Goal: Transaction & Acquisition: Purchase product/service

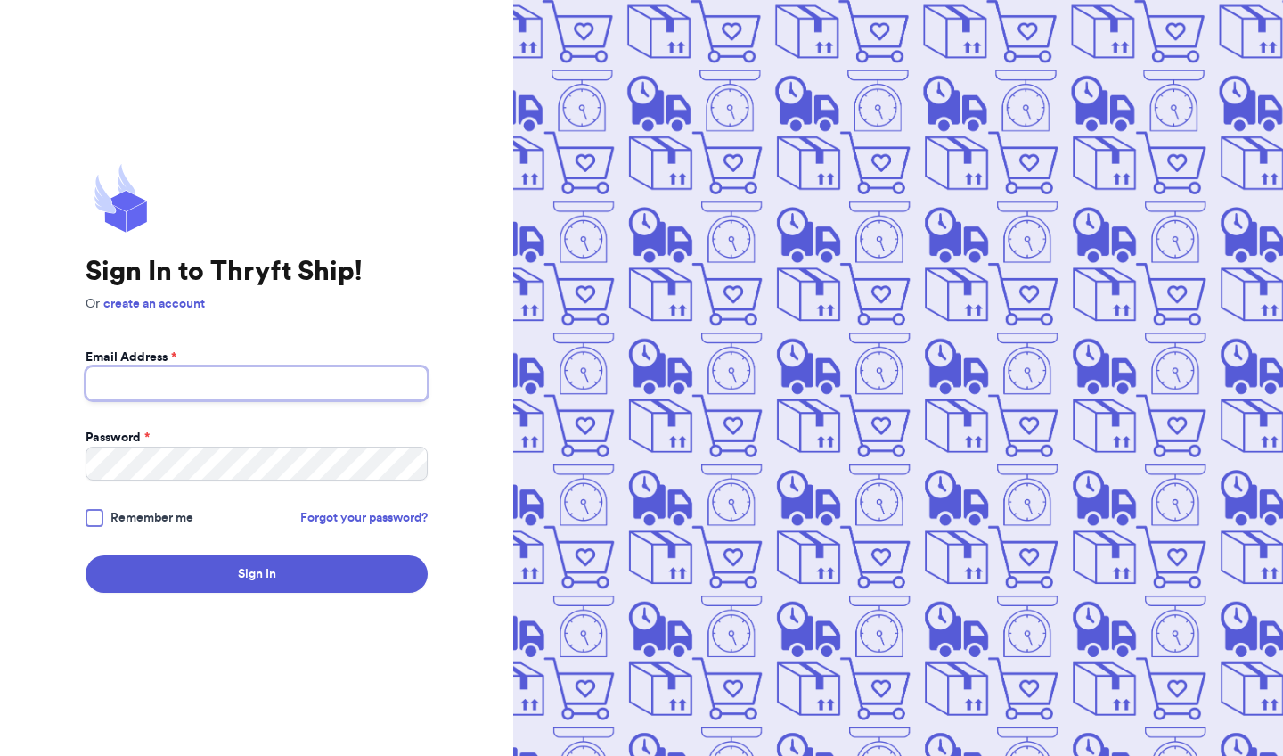
click at [193, 379] on input "Email Address *" at bounding box center [257, 383] width 342 height 34
type input "[EMAIL_ADDRESS][DOMAIN_NAME]"
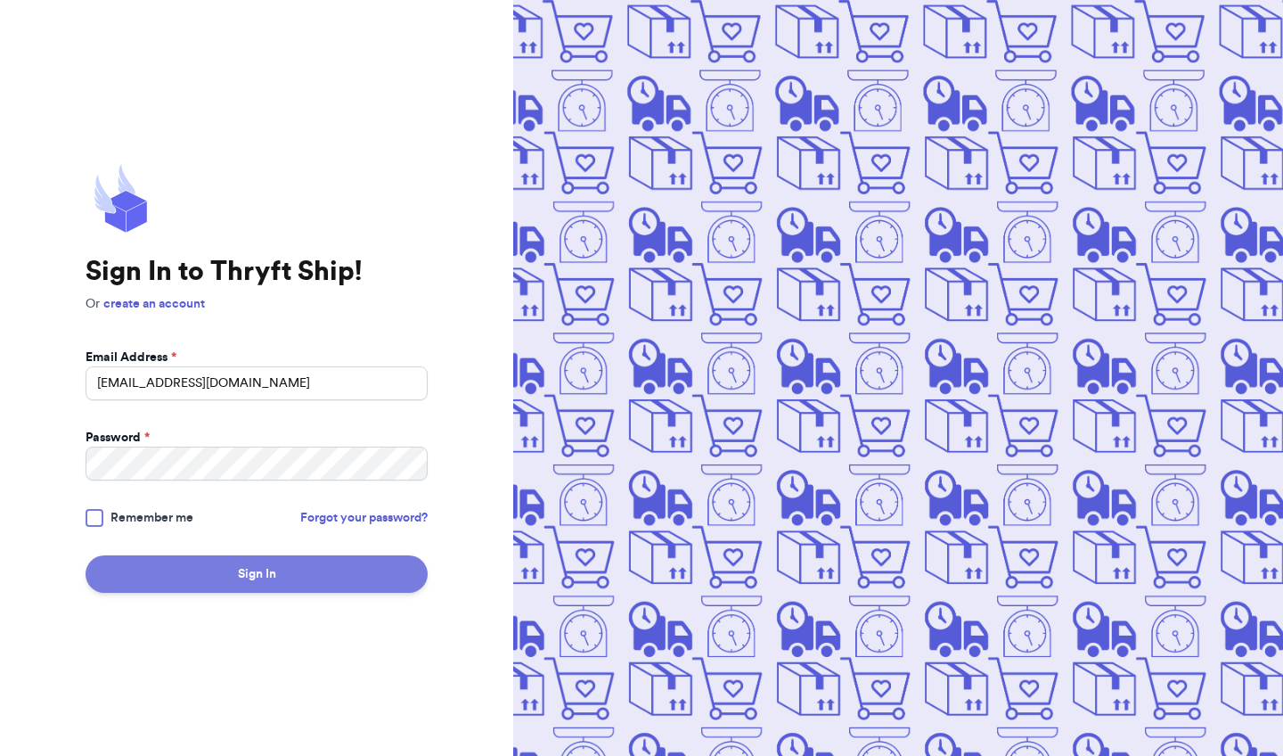
click at [230, 569] on button "Sign In" at bounding box center [257, 573] width 342 height 37
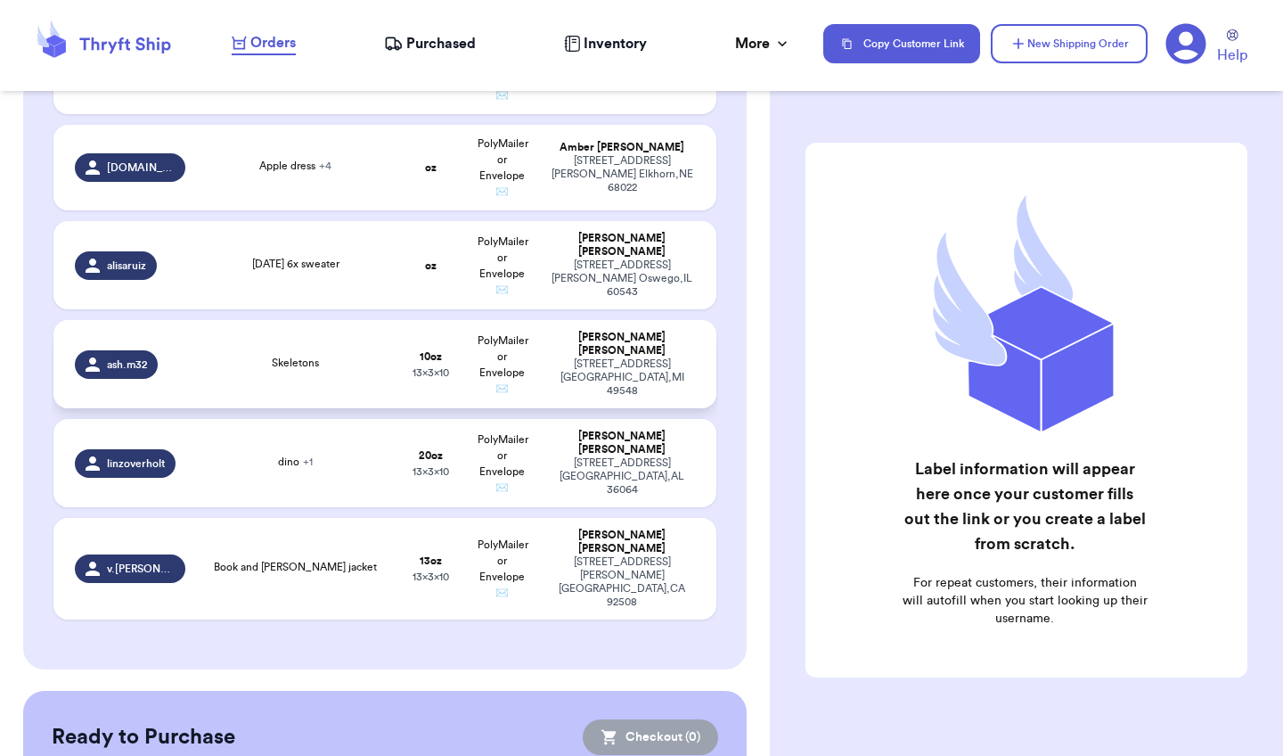
scroll to position [396, 0]
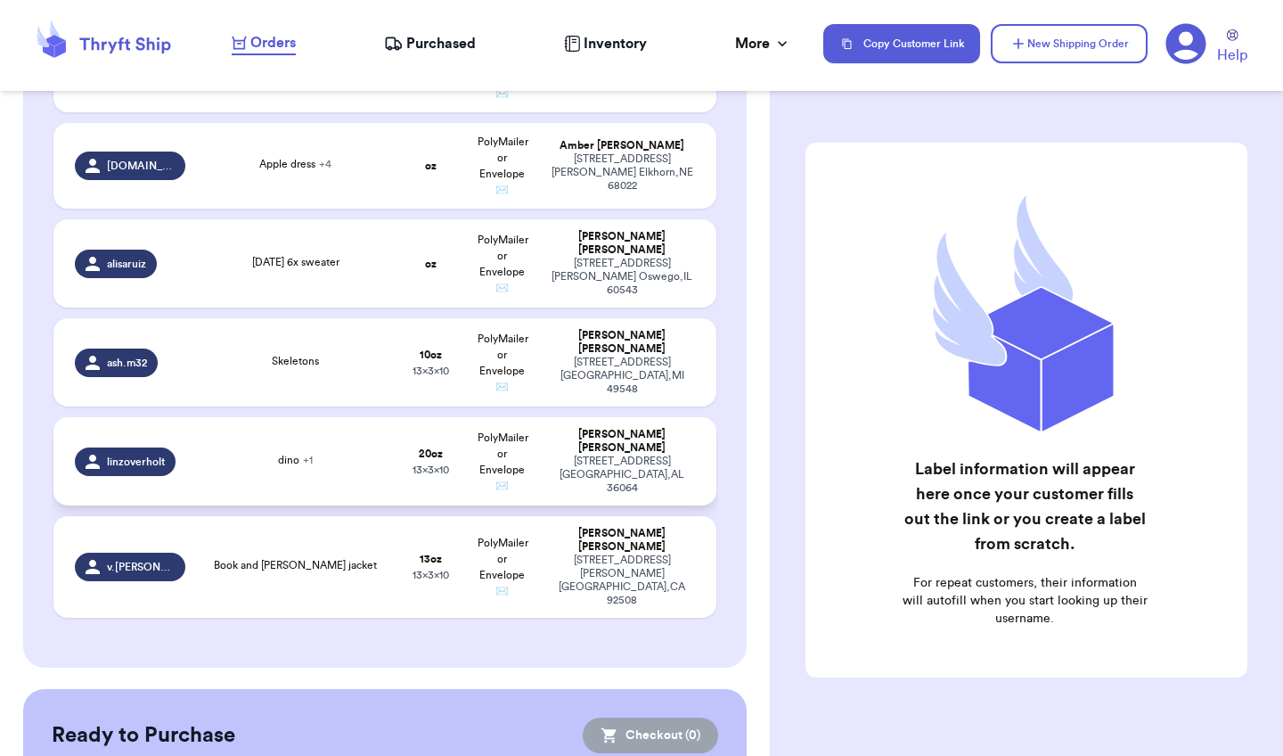
click at [594, 482] on div "[STREET_ADDRESS]" at bounding box center [622, 474] width 146 height 40
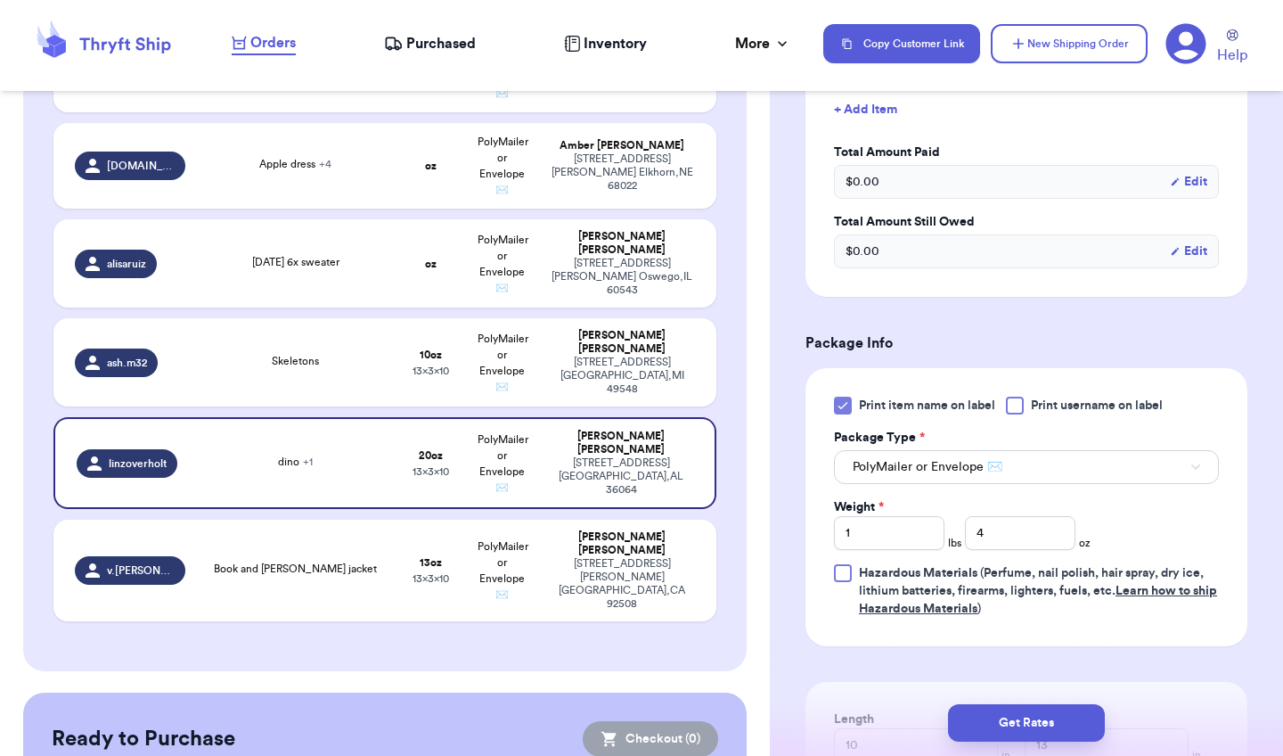
scroll to position [716, 0]
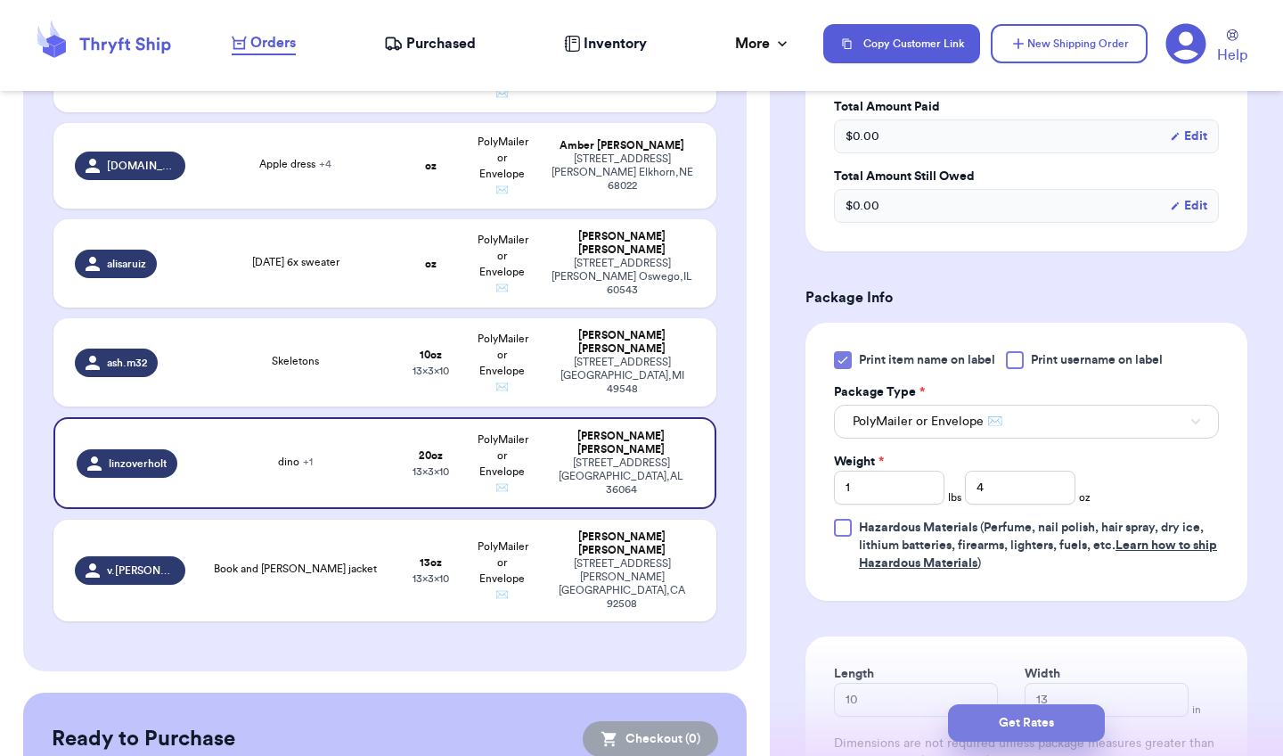
click at [1041, 724] on button "Get Rates" at bounding box center [1026, 722] width 157 height 37
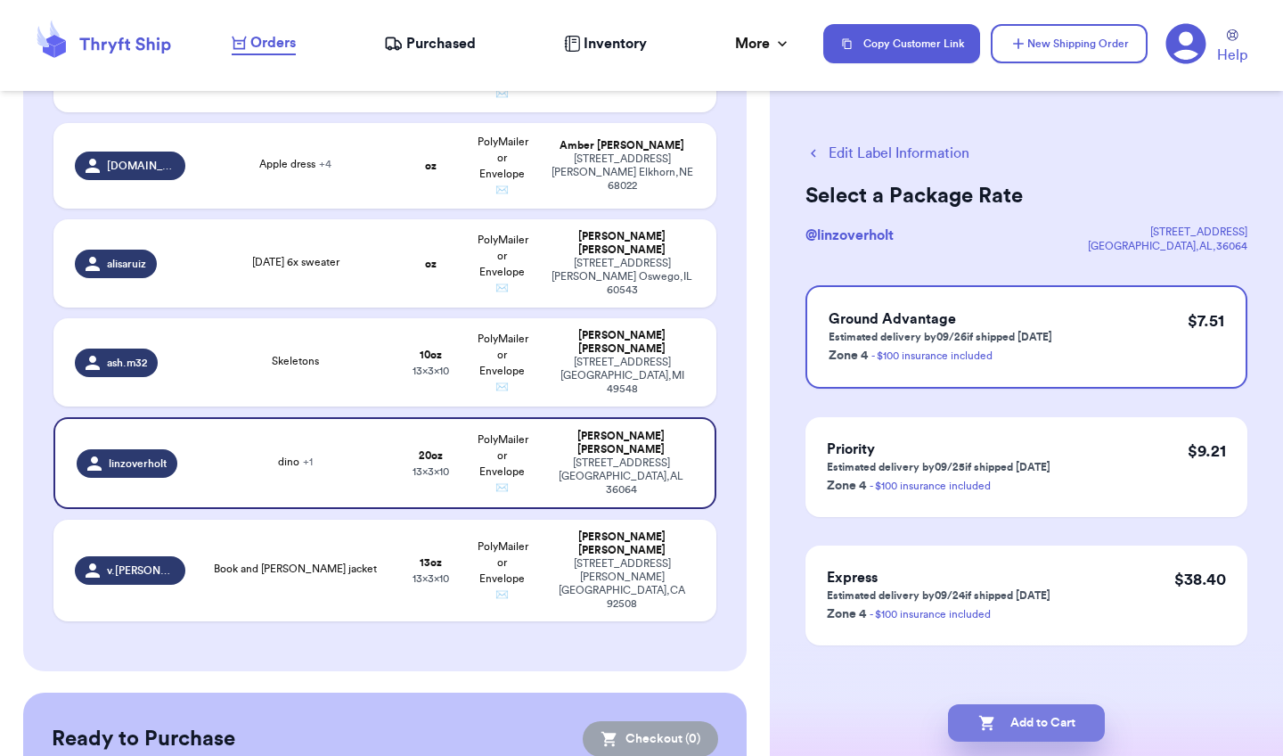
click at [1040, 724] on button "Add to Cart" at bounding box center [1026, 722] width 157 height 37
checkbox input "true"
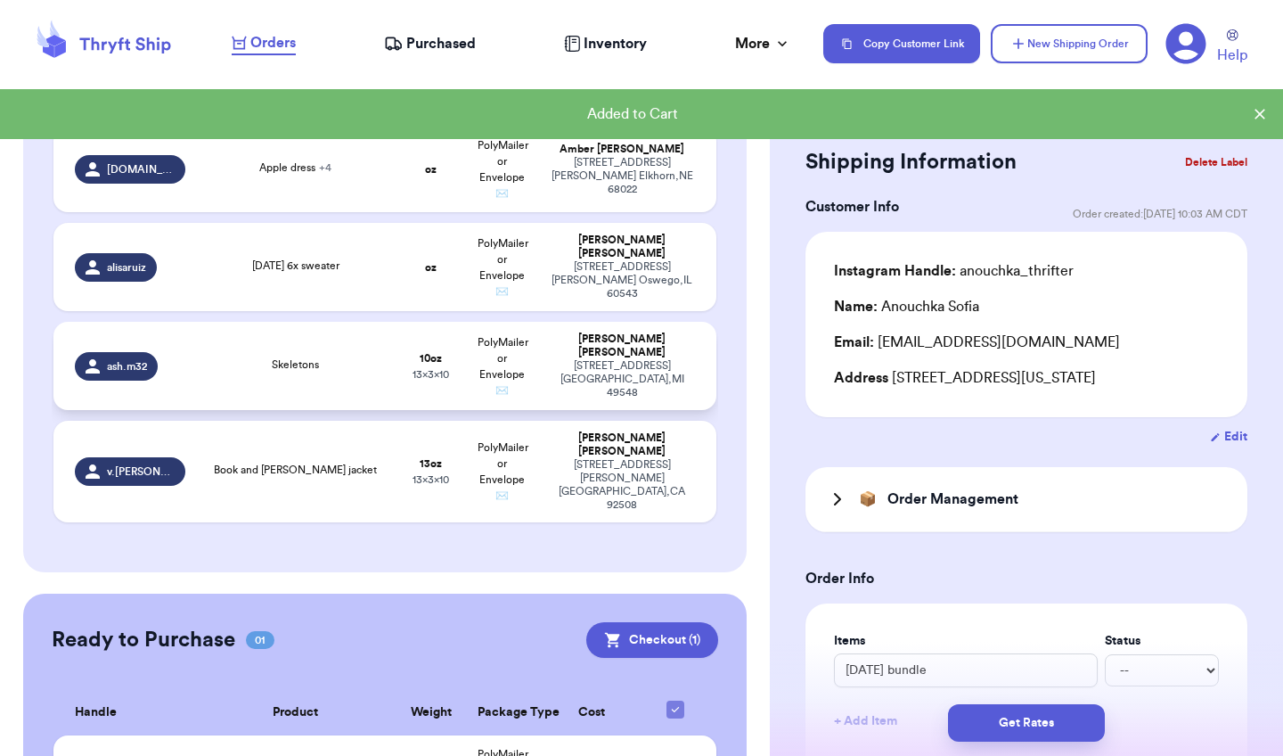
click at [626, 376] on div "[STREET_ADDRESS]" at bounding box center [622, 379] width 146 height 40
type input "Skeletons"
type input "10"
type input "13"
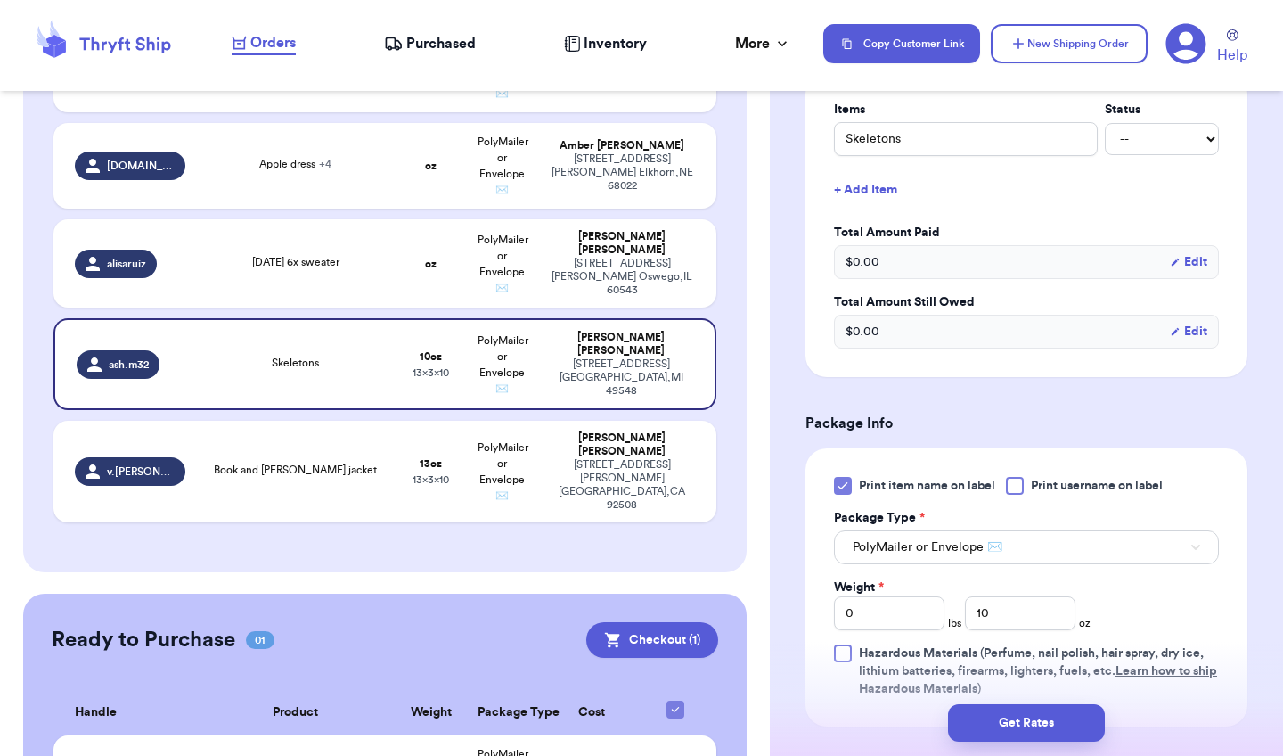
scroll to position [585, 0]
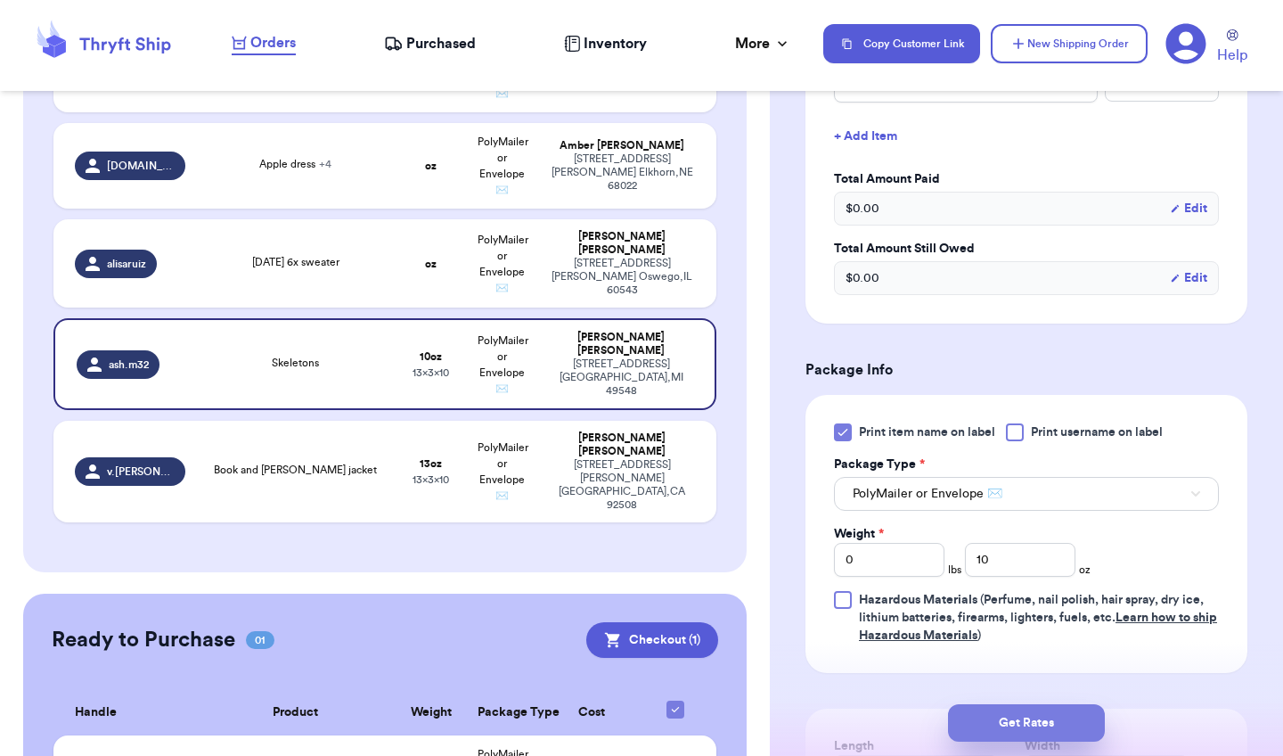
click at [1046, 734] on button "Get Rates" at bounding box center [1026, 722] width 157 height 37
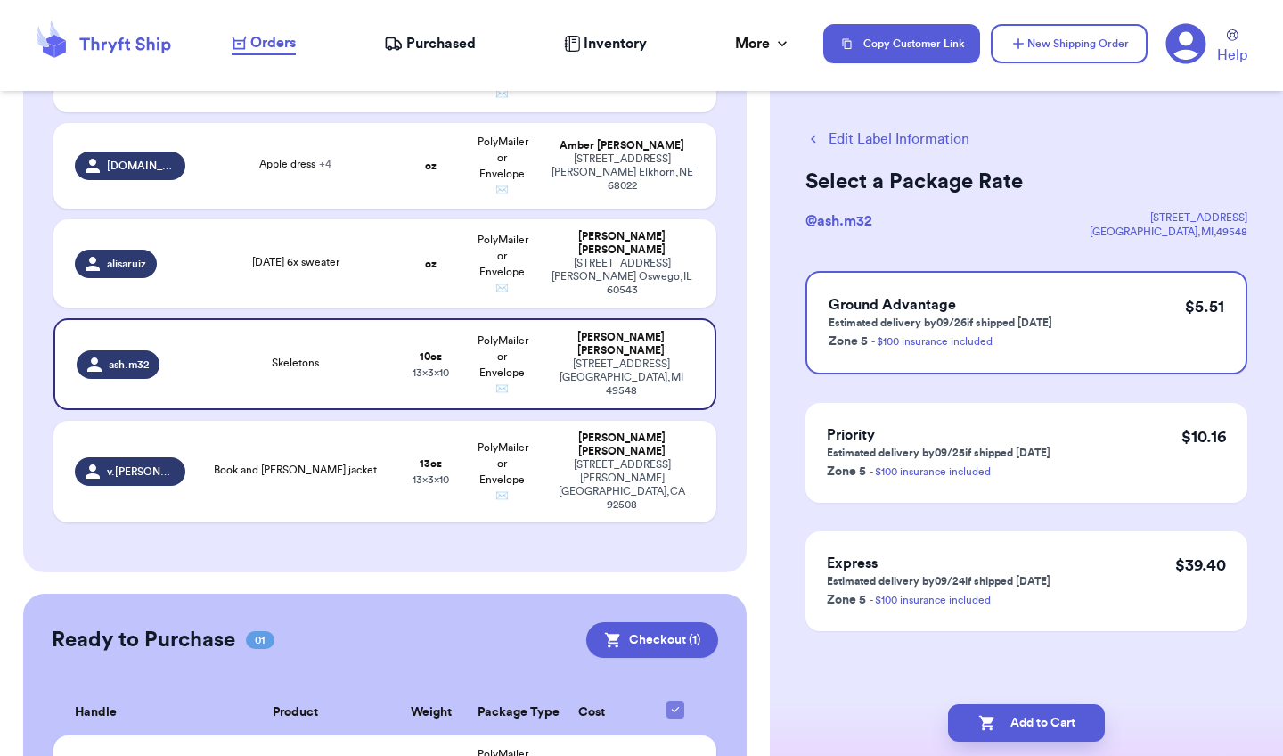
scroll to position [0, 0]
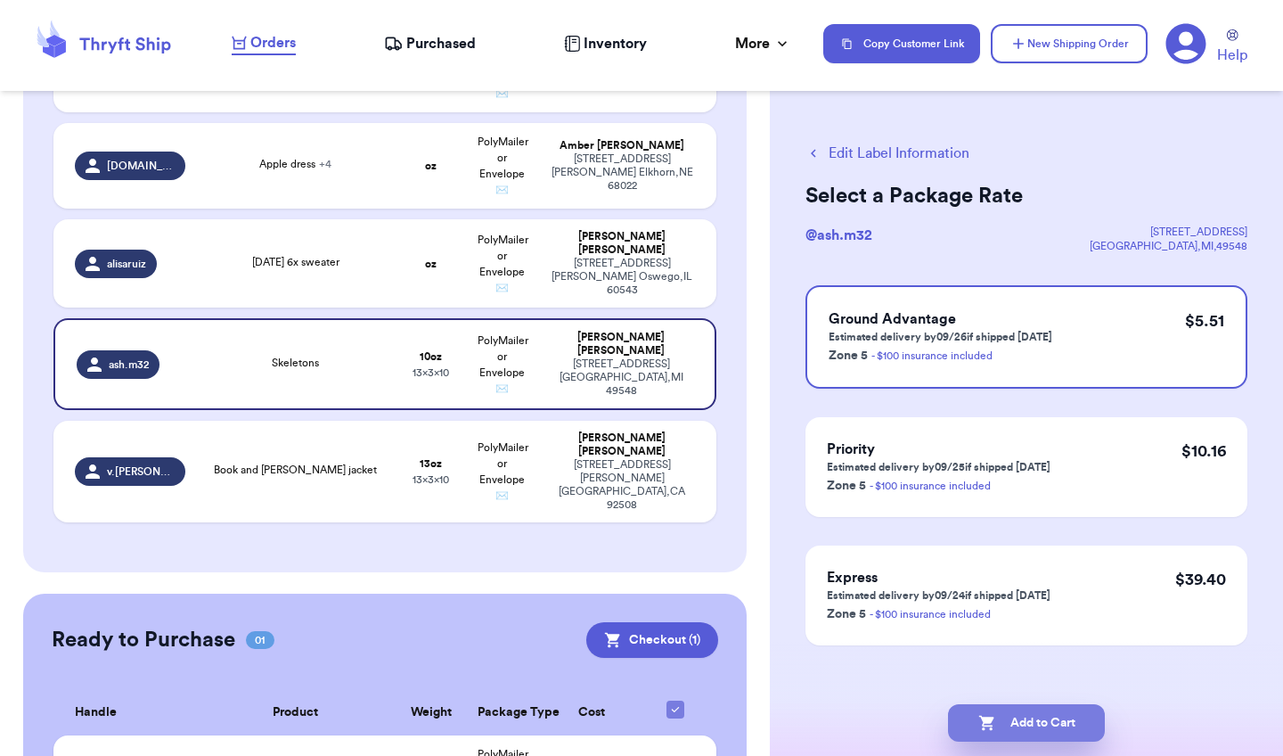
click at [1046, 734] on button "Add to Cart" at bounding box center [1026, 722] width 157 height 37
checkbox input "true"
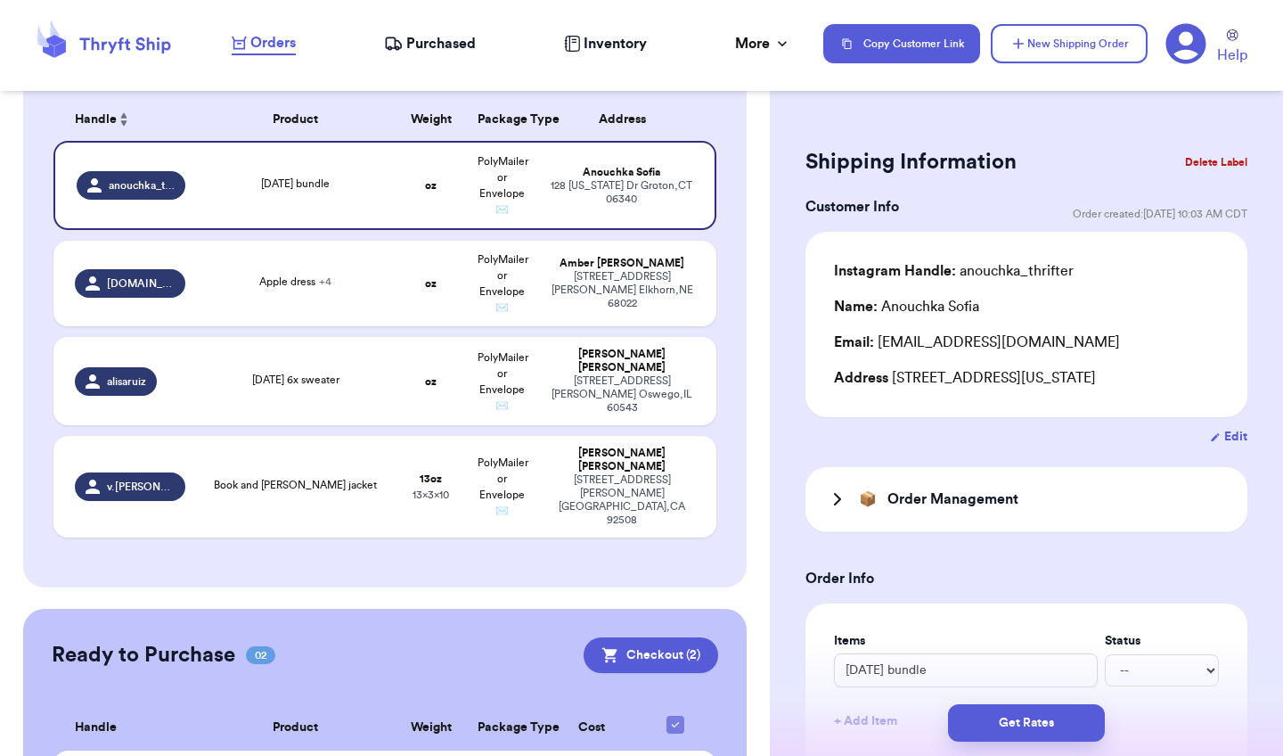
scroll to position [280, 0]
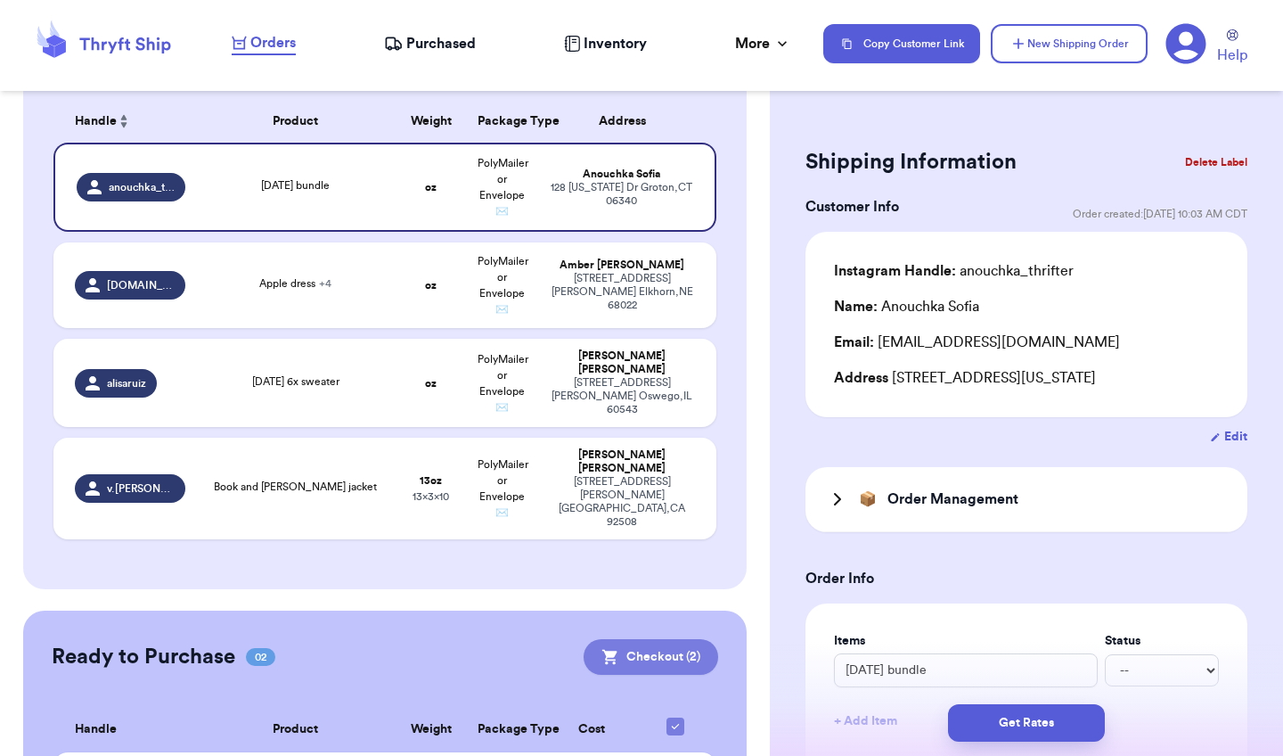
click at [640, 639] on button "Checkout ( 2 )" at bounding box center [651, 657] width 135 height 36
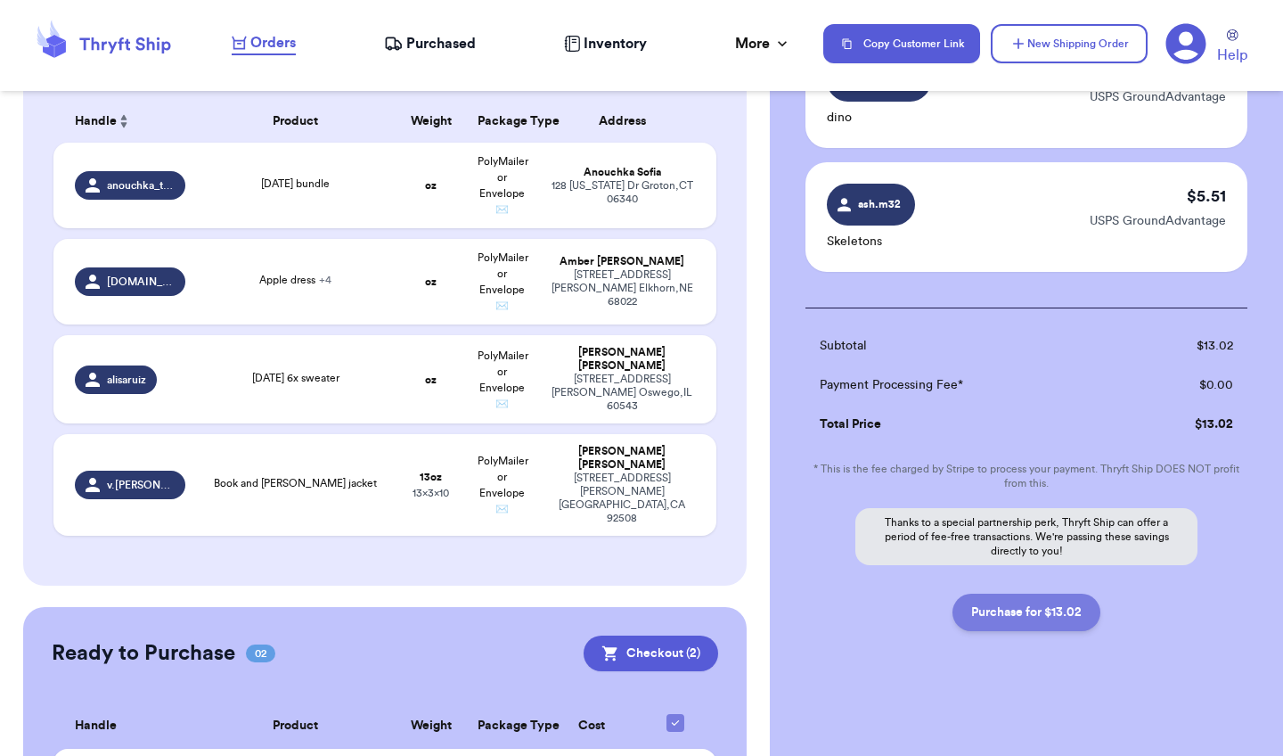
scroll to position [183, 0]
click at [1043, 610] on button "Purchase for $13.02" at bounding box center [1027, 611] width 148 height 37
checkbox input "false"
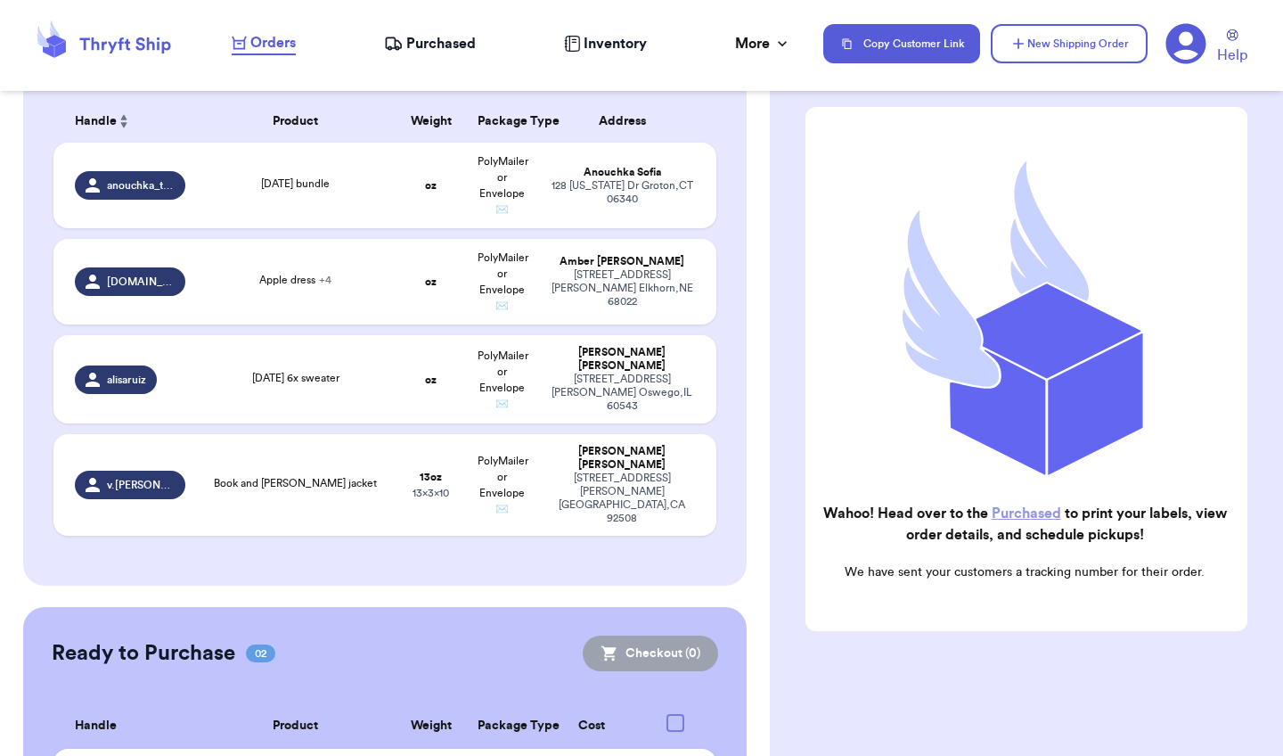
scroll to position [114, 0]
checkbox input "true"
click at [428, 40] on span "Purchased" at bounding box center [441, 43] width 70 height 21
